Goal: Navigation & Orientation: Find specific page/section

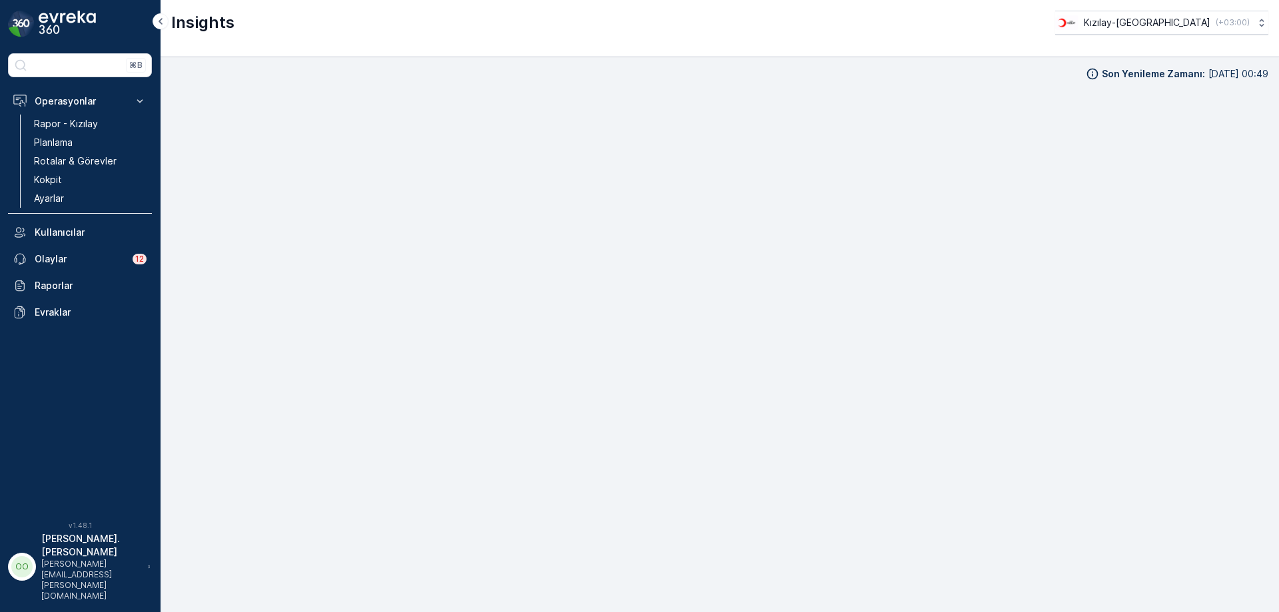
scroll to position [13, 0]
click at [97, 171] on link "Kokpit" at bounding box center [90, 180] width 123 height 19
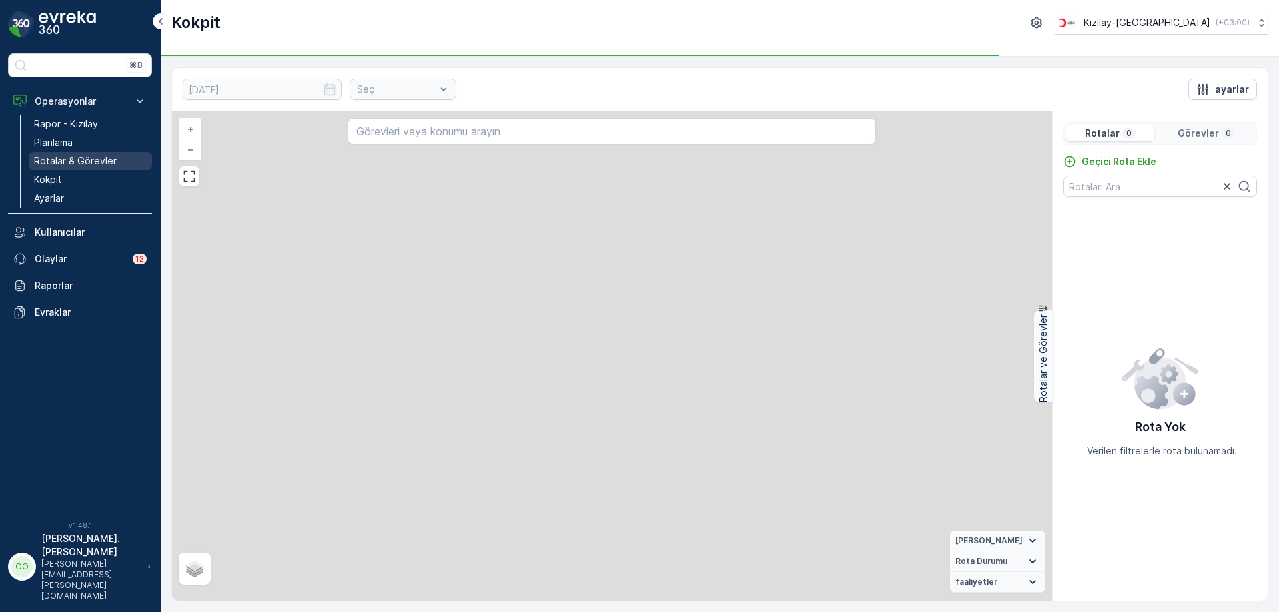
click at [87, 170] on link "Rotalar & Görevler" at bounding box center [90, 161] width 123 height 19
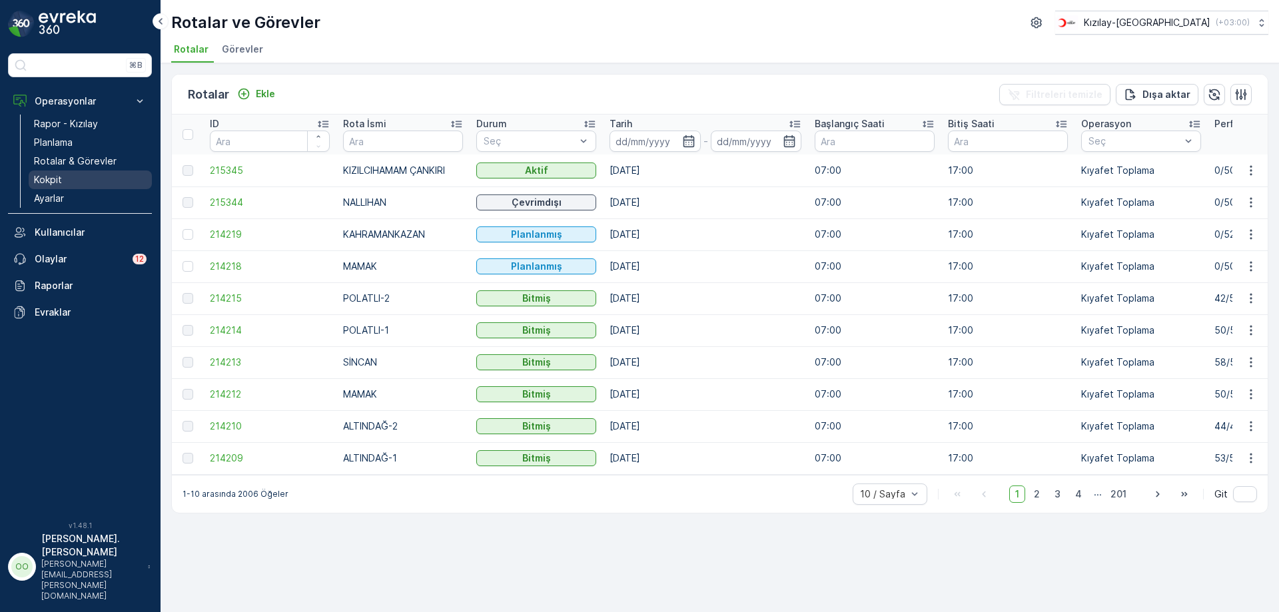
click at [47, 172] on link "Kokpit" at bounding box center [90, 180] width 123 height 19
